Goal: Information Seeking & Learning: Learn about a topic

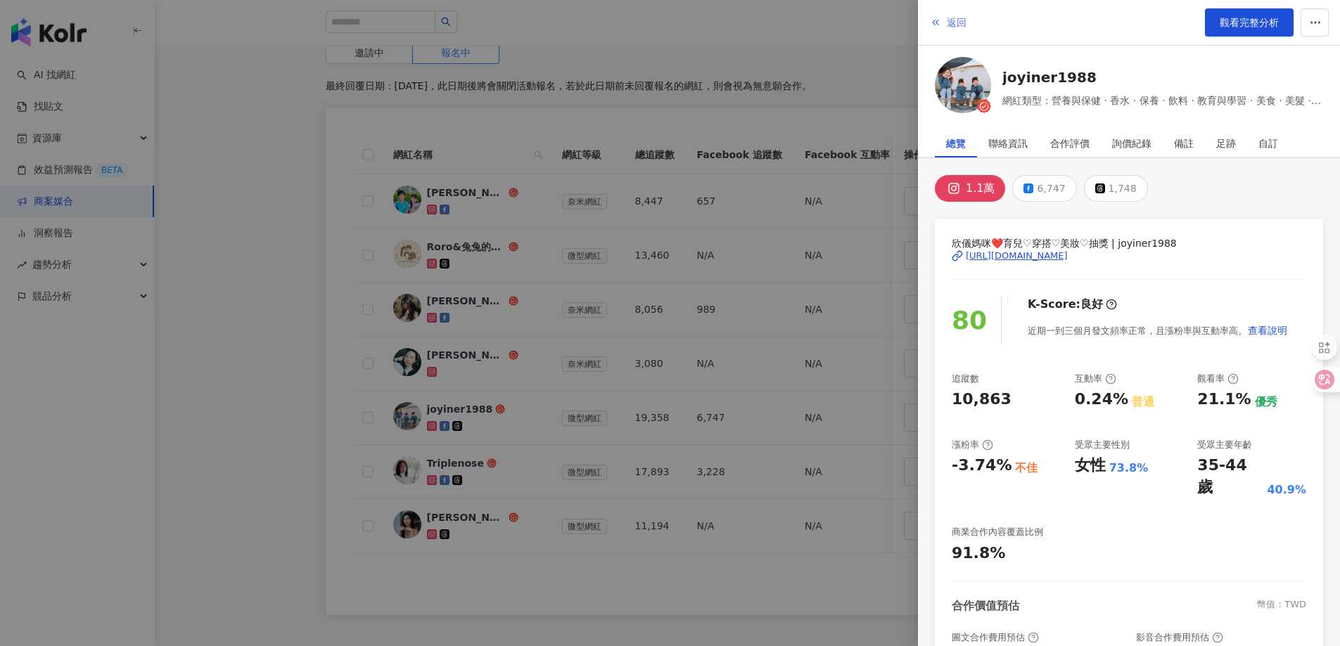
click at [954, 27] on span "返回" at bounding box center [957, 22] width 20 height 11
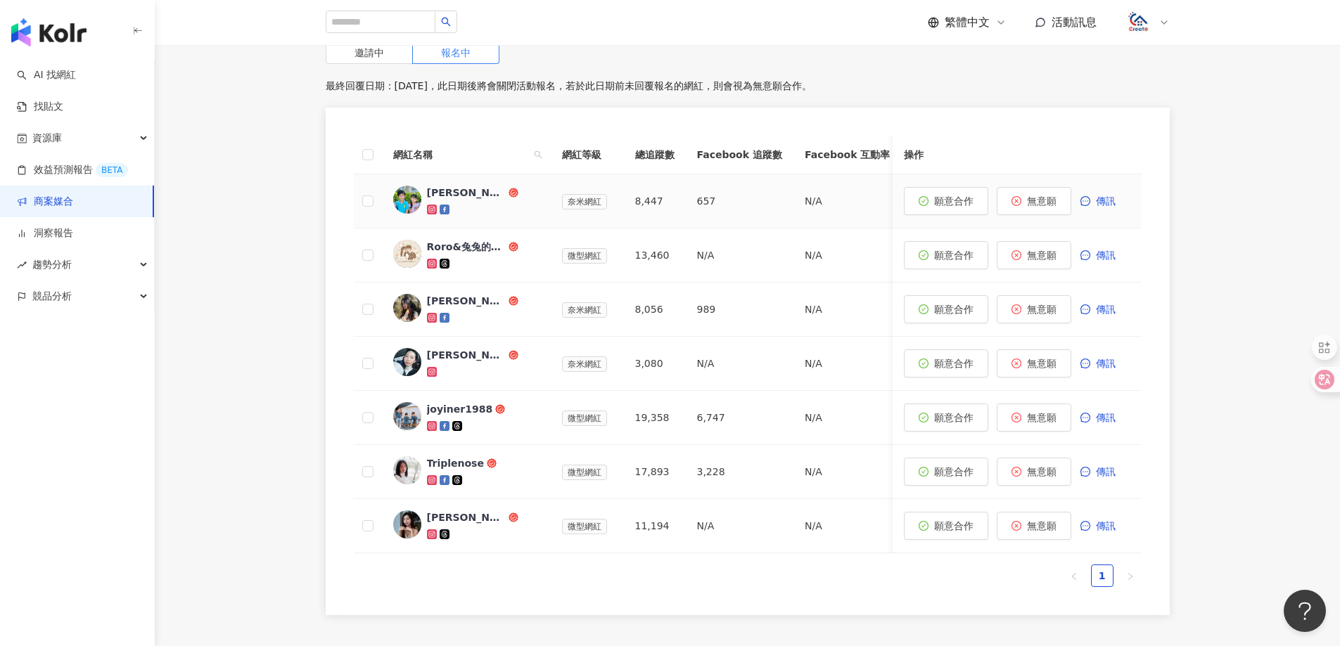
click at [454, 186] on div "Manfred and Kanice" at bounding box center [466, 193] width 79 height 14
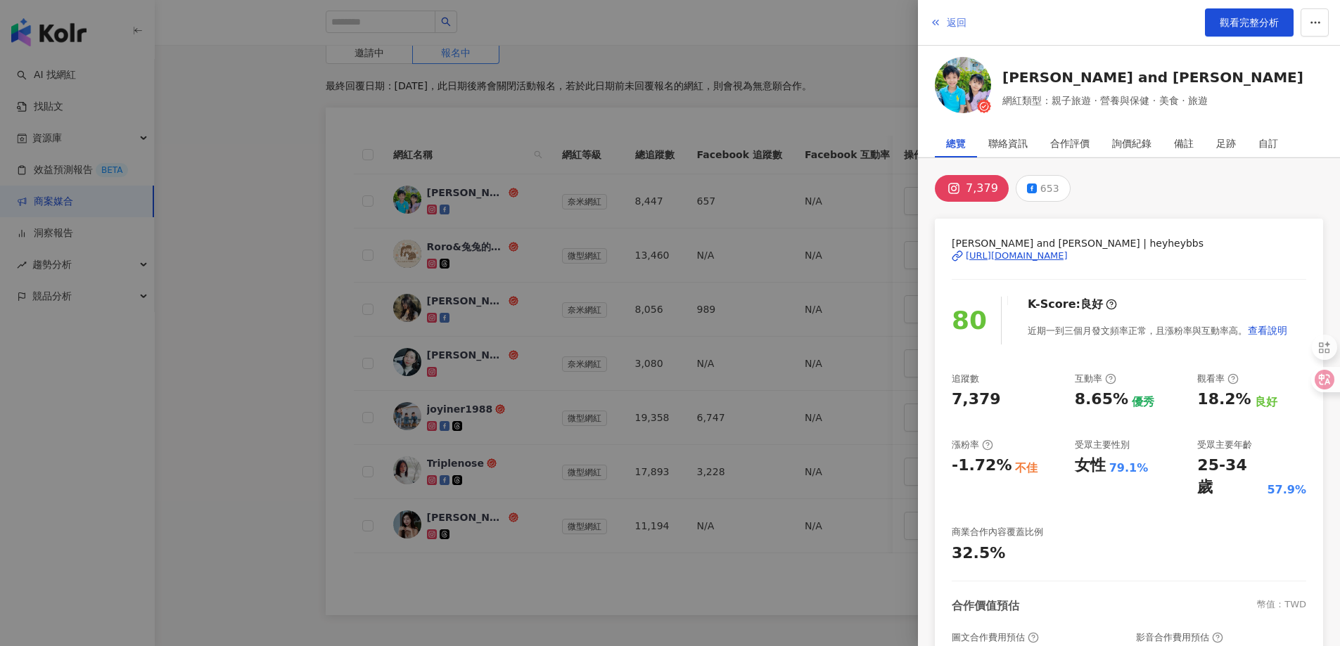
click at [948, 17] on span "返回" at bounding box center [957, 22] width 20 height 11
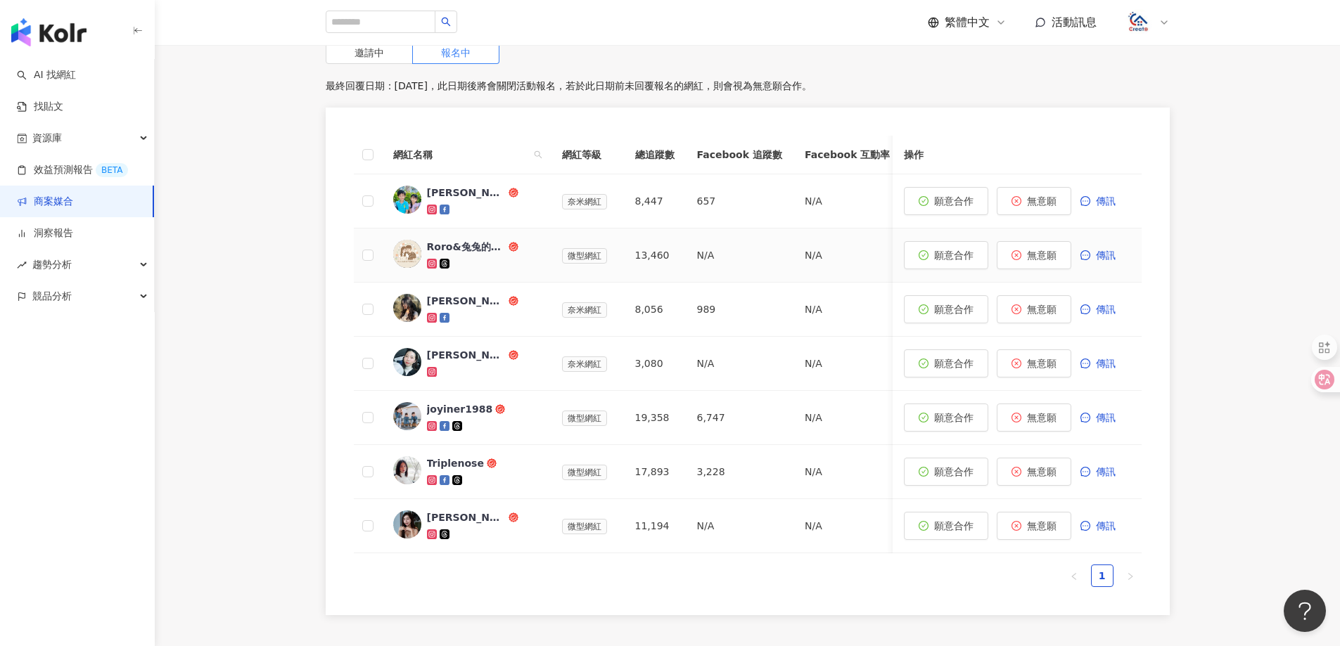
click at [469, 240] on div "Roro&兔兔的跑跳人生" at bounding box center [466, 247] width 79 height 14
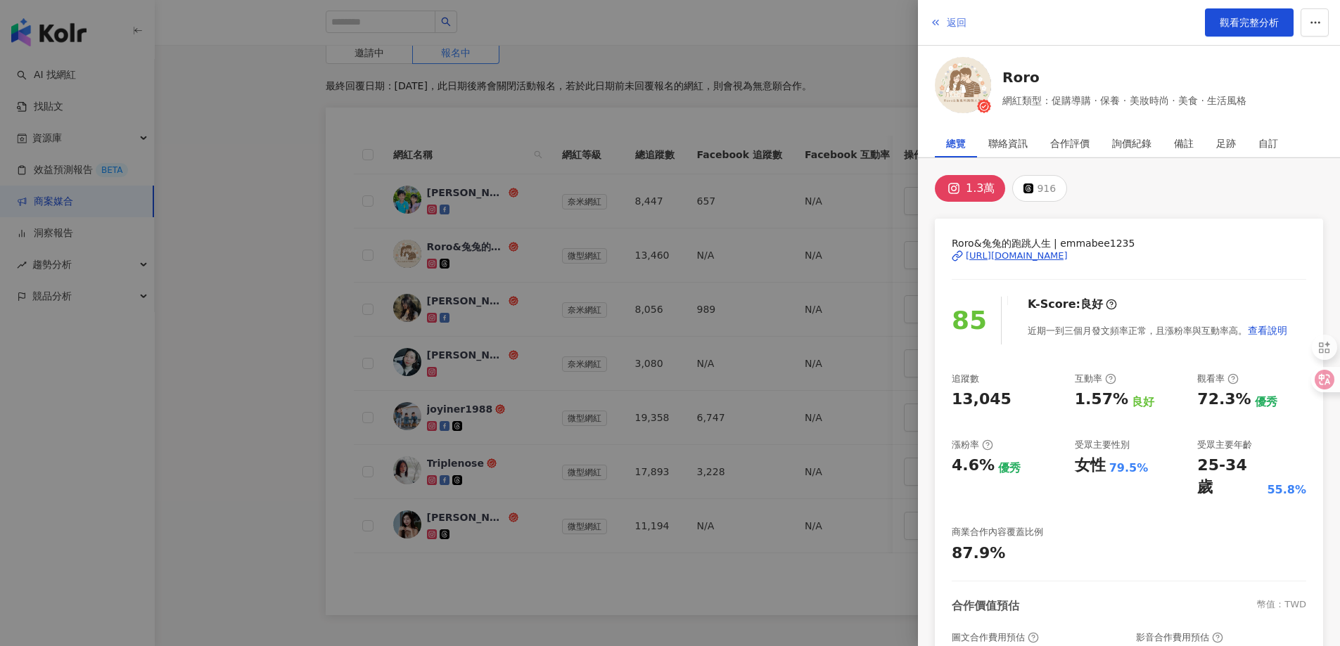
click at [953, 26] on span "返回" at bounding box center [957, 22] width 20 height 11
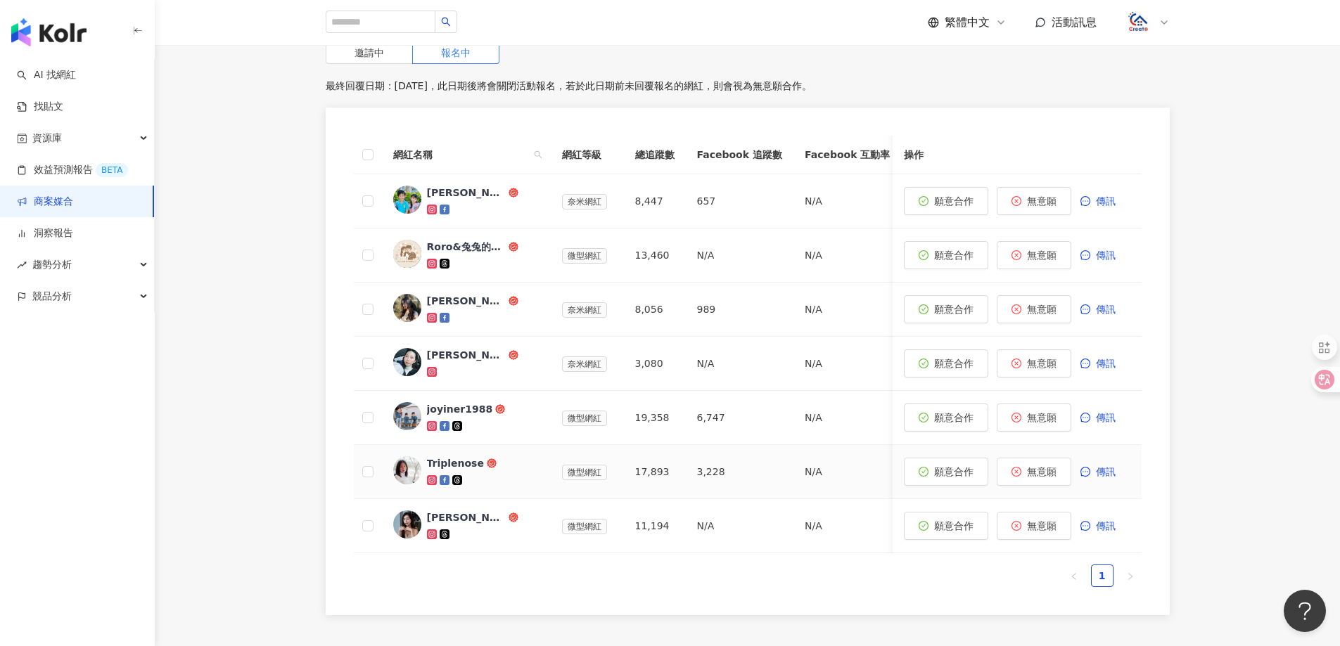
click at [442, 456] on div "Triplenose" at bounding box center [455, 463] width 57 height 14
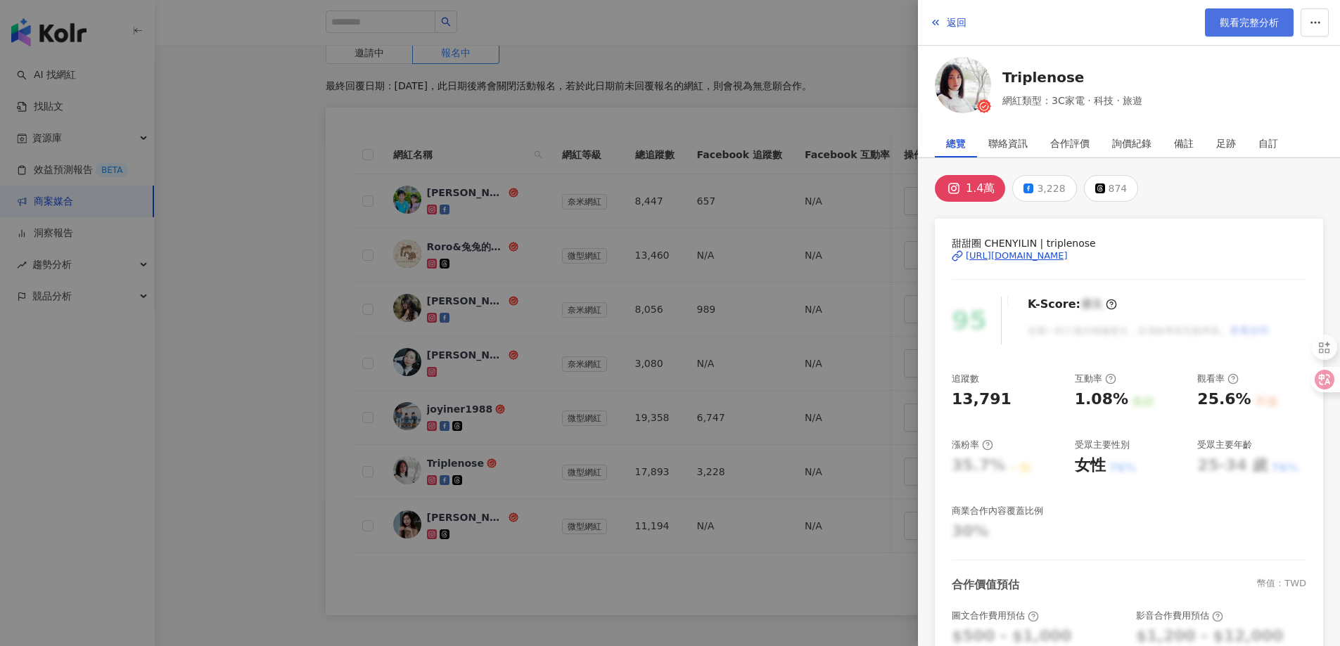
click at [1230, 31] on link "觀看完整分析" at bounding box center [1249, 22] width 89 height 28
click at [951, 24] on span "返回" at bounding box center [957, 22] width 20 height 11
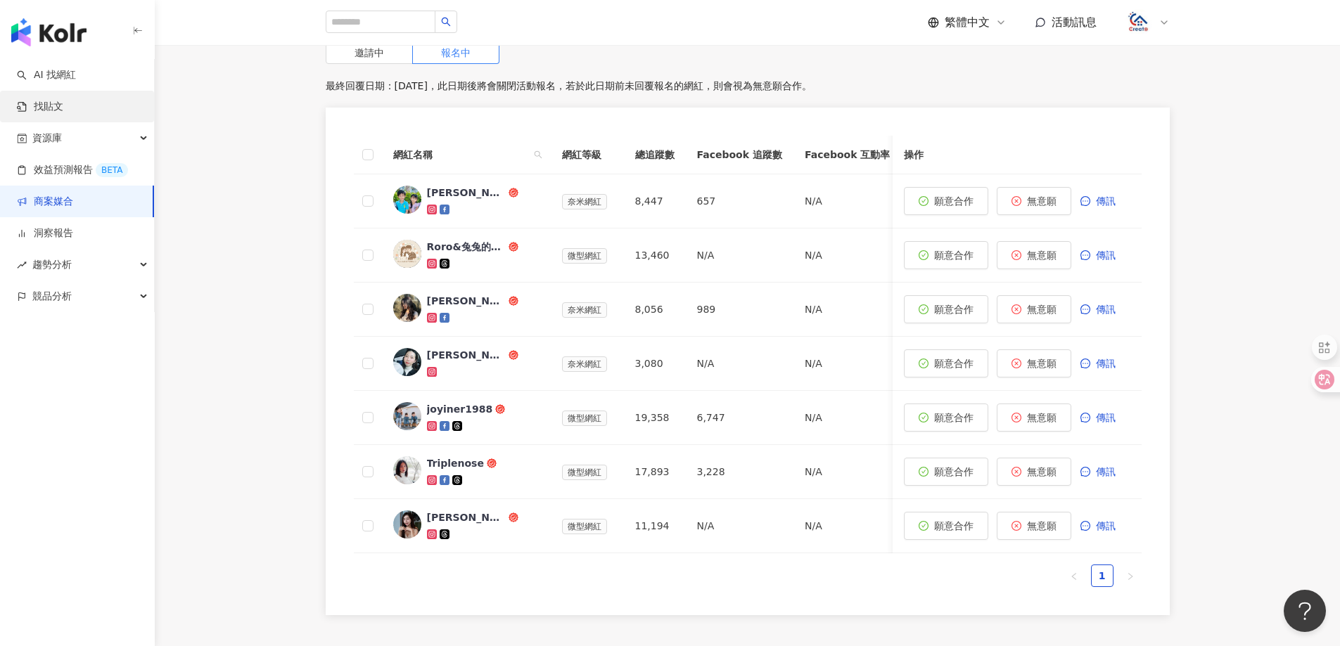
click at [63, 114] on link "找貼文" at bounding box center [40, 107] width 46 height 14
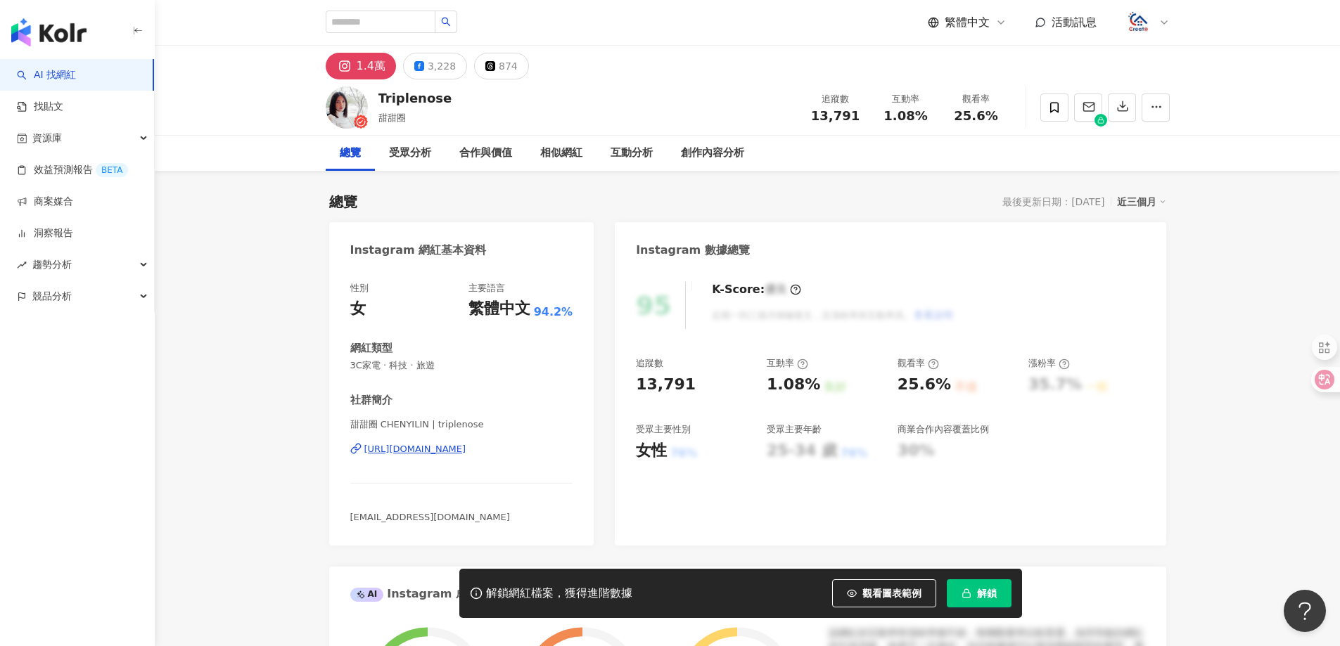
click at [971, 584] on button "解鎖" at bounding box center [979, 593] width 65 height 28
